Goal: Find specific page/section: Find specific page/section

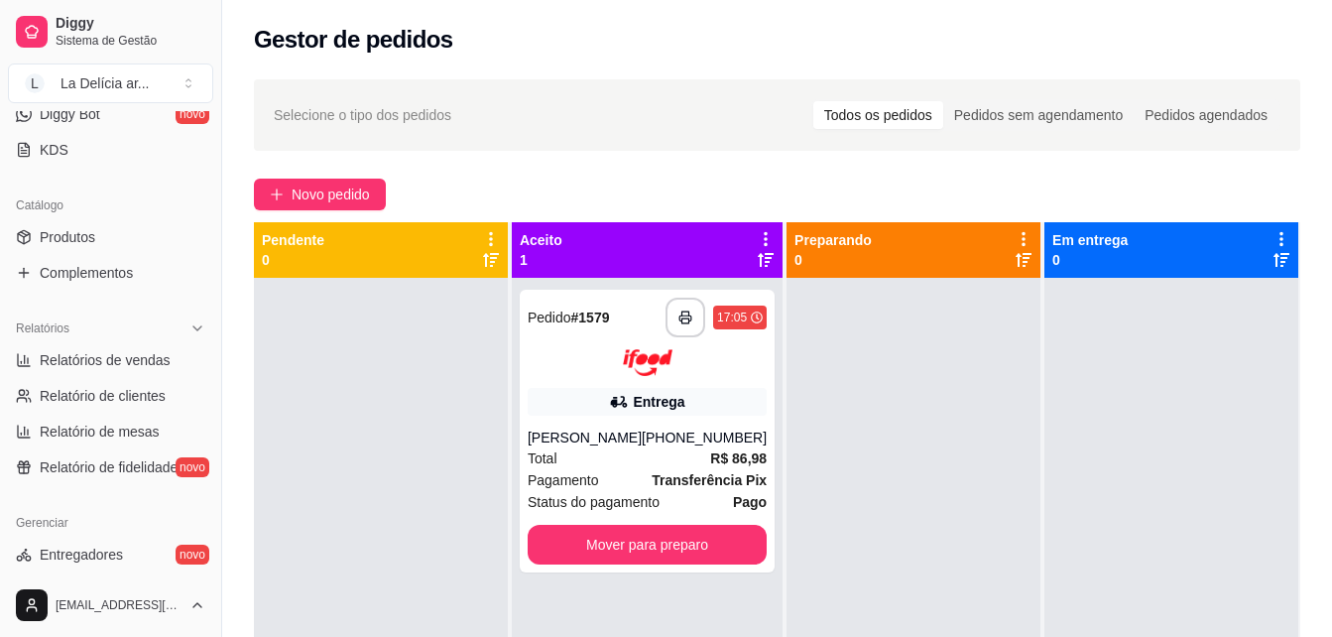
scroll to position [496, 0]
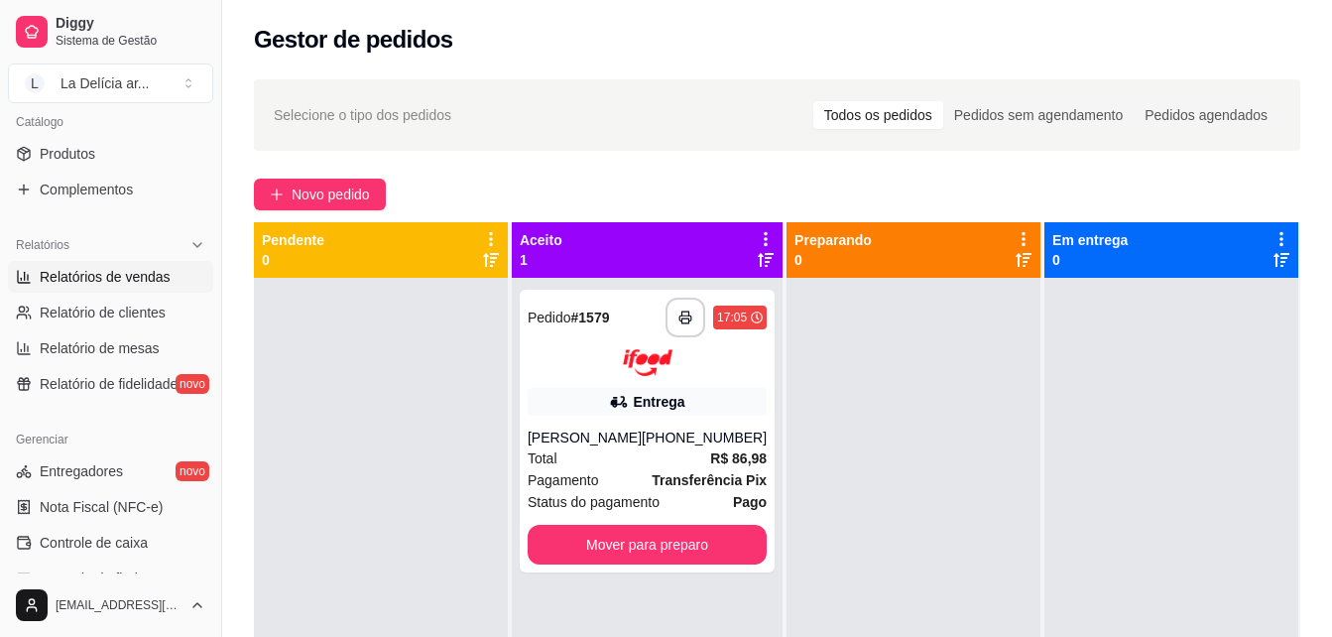
click at [122, 267] on span "Relatórios de vendas" at bounding box center [105, 277] width 131 height 20
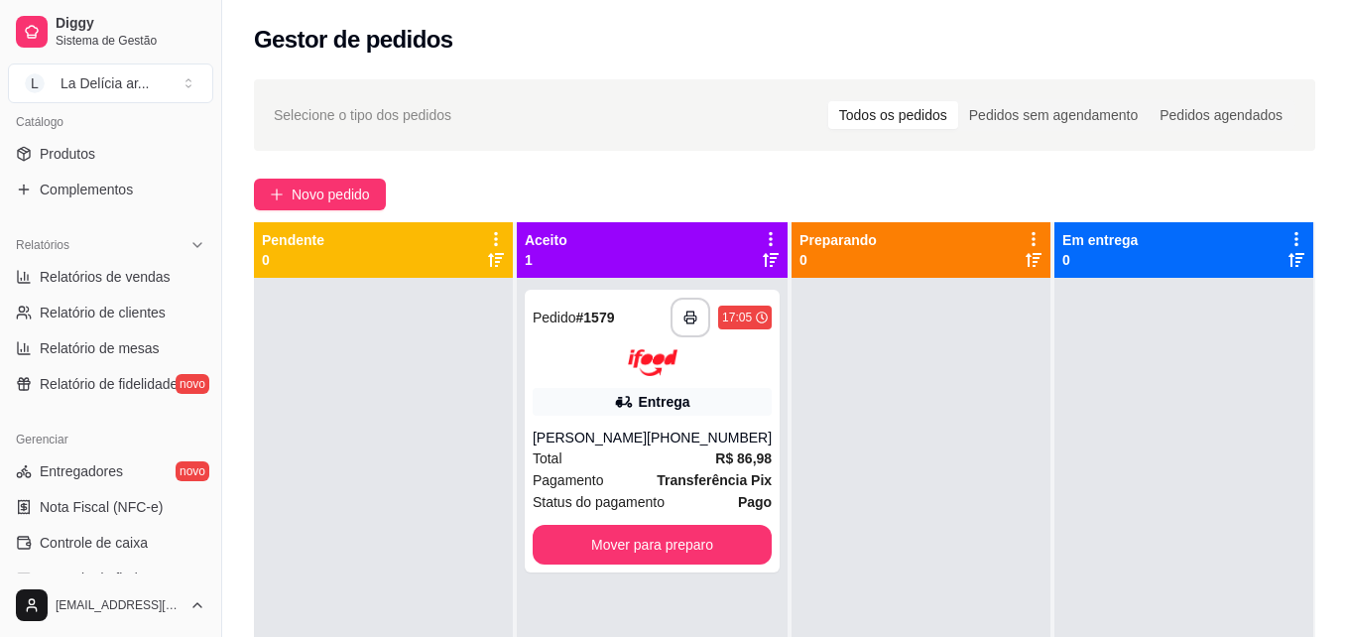
select select "ALL"
select select "0"
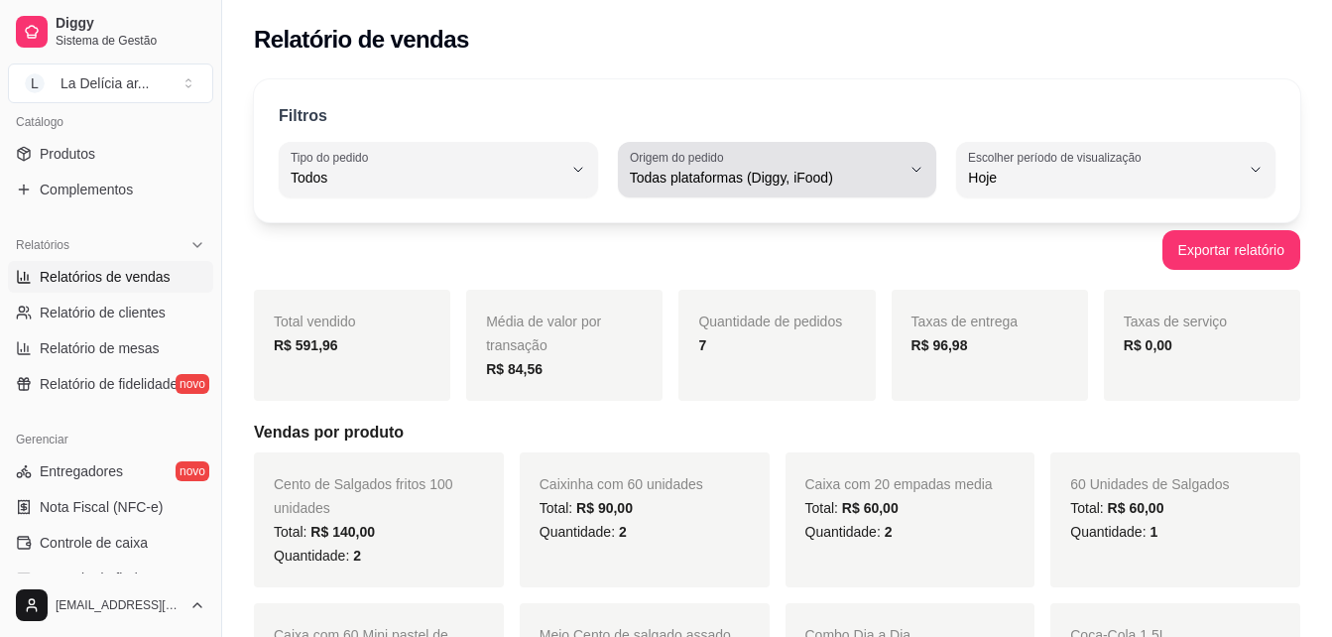
click at [848, 173] on span "Todas plataformas (Diggy, iFood)" at bounding box center [766, 178] width 272 height 20
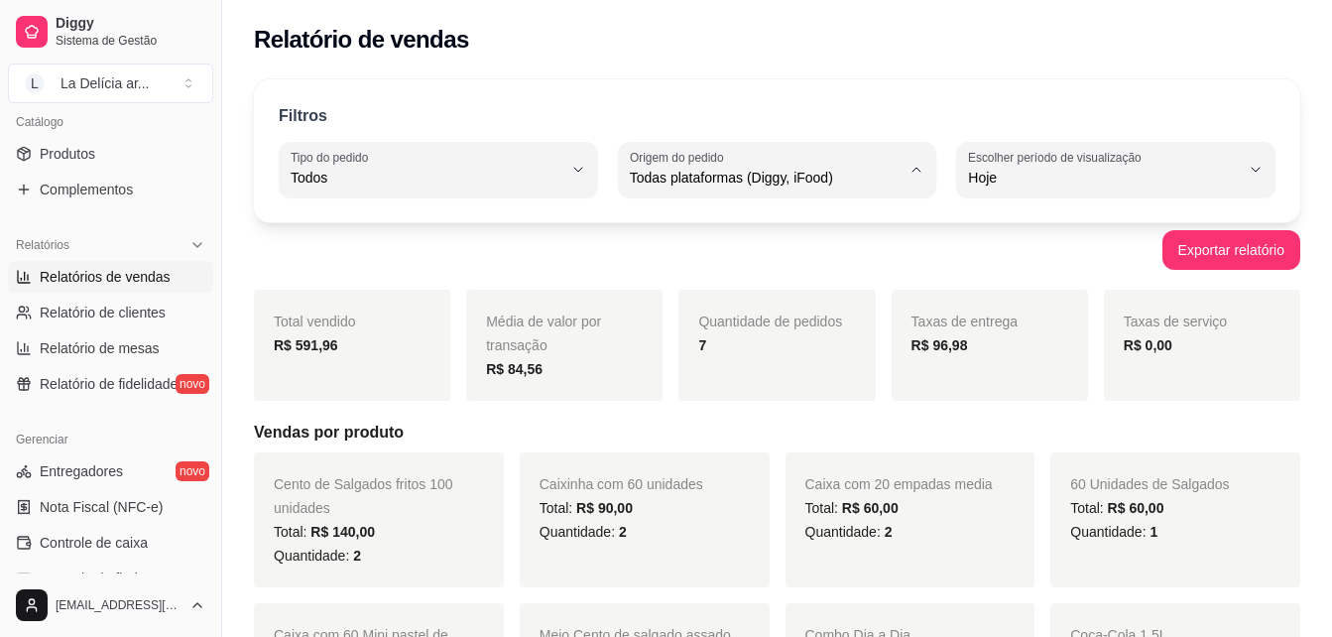
click at [672, 260] on span "Diggy" at bounding box center [767, 257] width 257 height 19
type input "DIGGY"
select select "DIGGY"
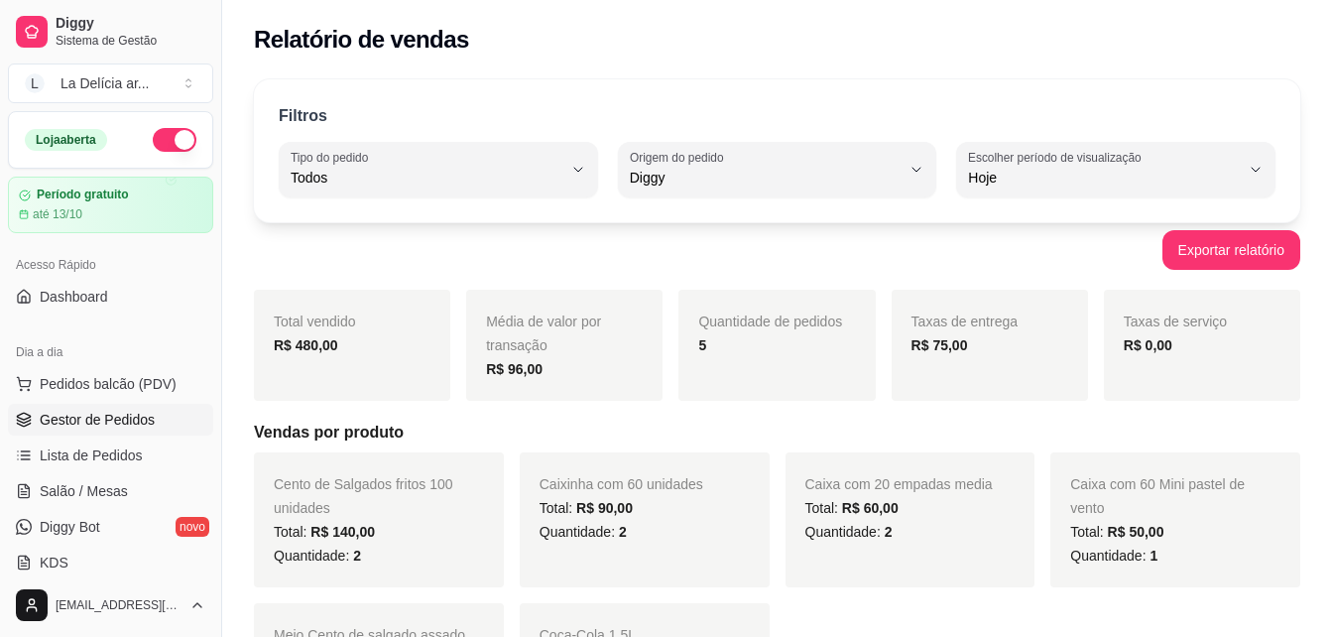
click at [130, 417] on span "Gestor de Pedidos" at bounding box center [97, 420] width 115 height 20
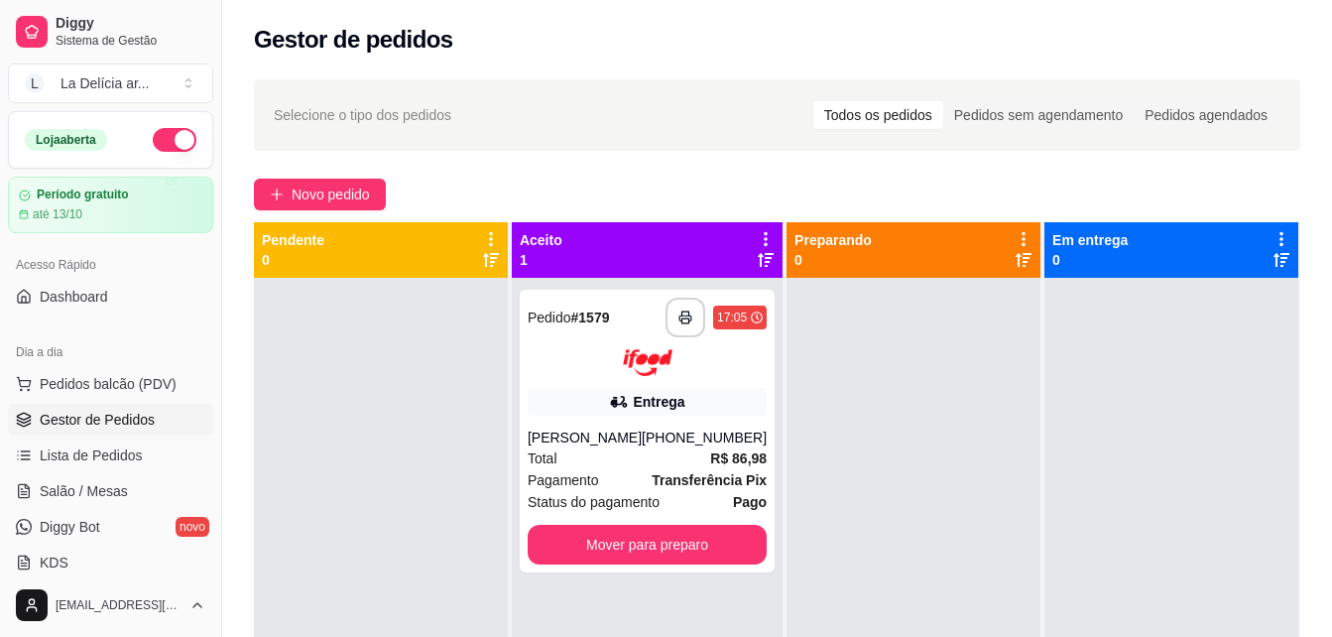
click at [446, 380] on div at bounding box center [381, 596] width 254 height 637
